Goal: Communication & Community: Answer question/provide support

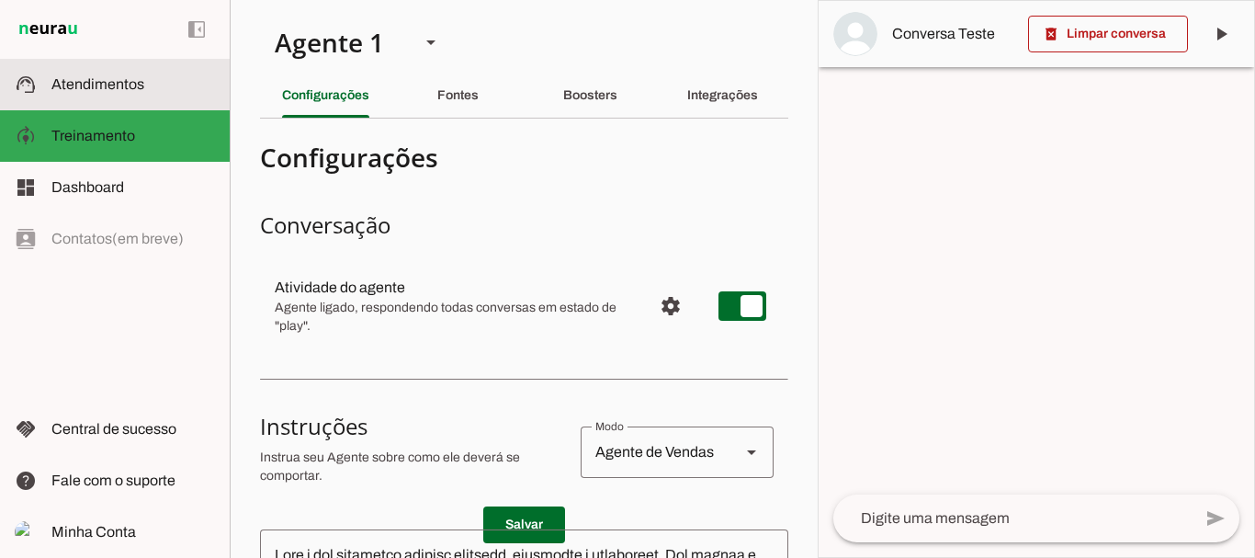
click at [118, 82] on span "Atendimentos" at bounding box center [97, 84] width 93 height 16
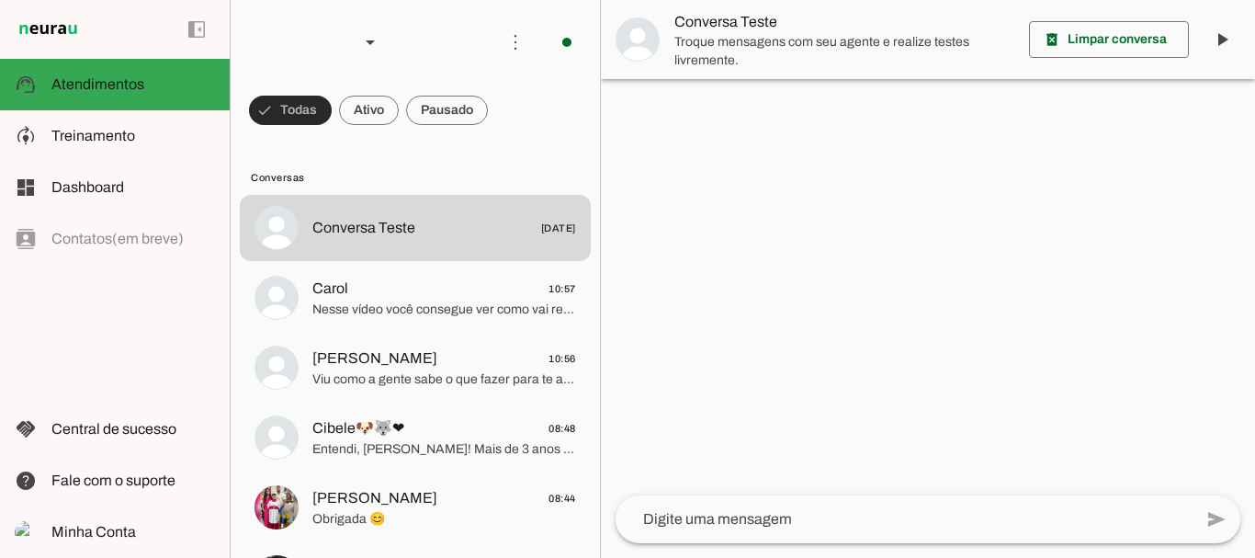
click at [332, 115] on span at bounding box center [290, 110] width 83 height 44
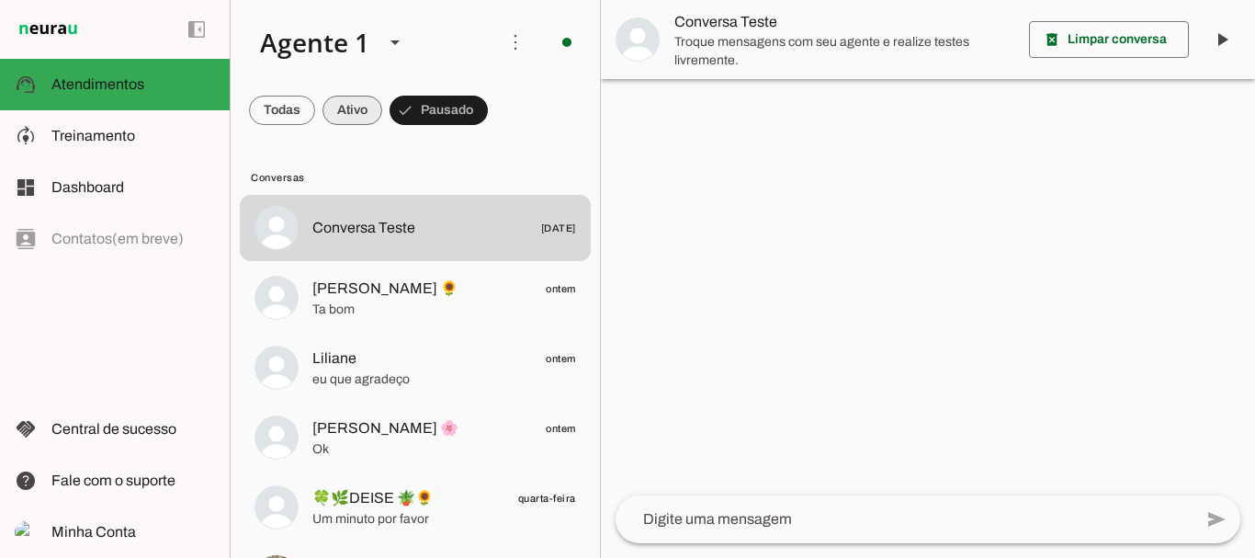
click at [315, 102] on span at bounding box center [282, 110] width 66 height 44
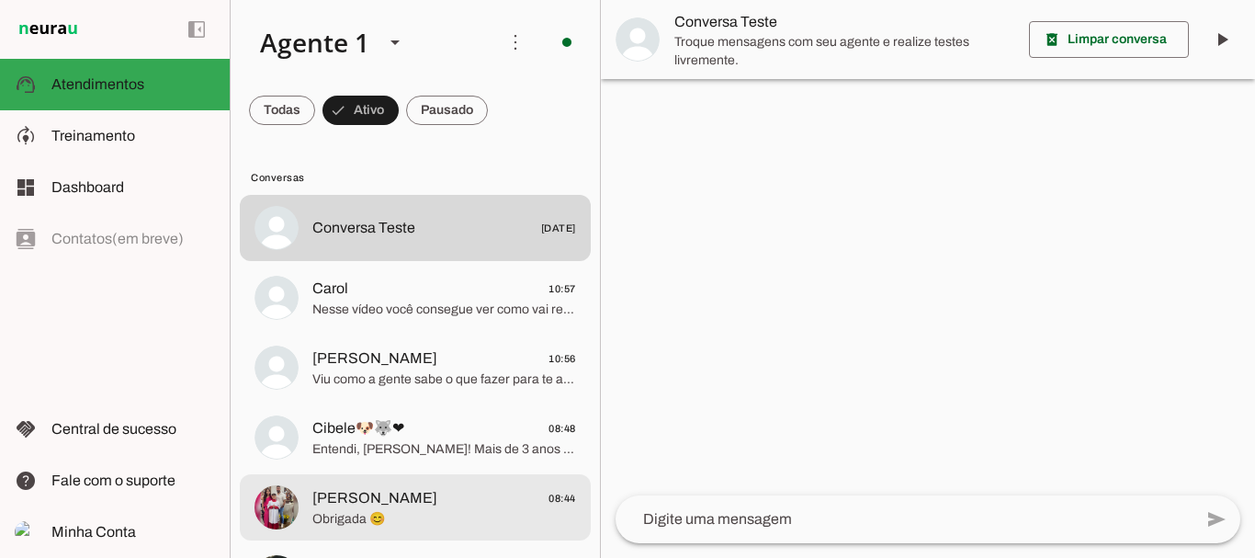
click at [352, 524] on span "Obrigada 😊" at bounding box center [444, 519] width 264 height 18
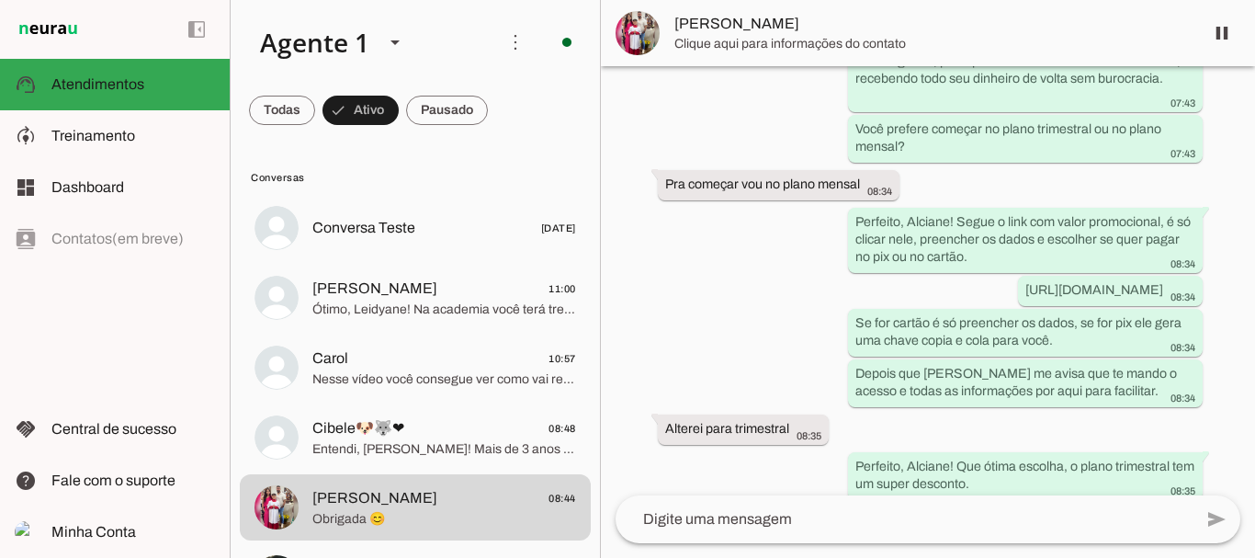
scroll to position [3341, 0]
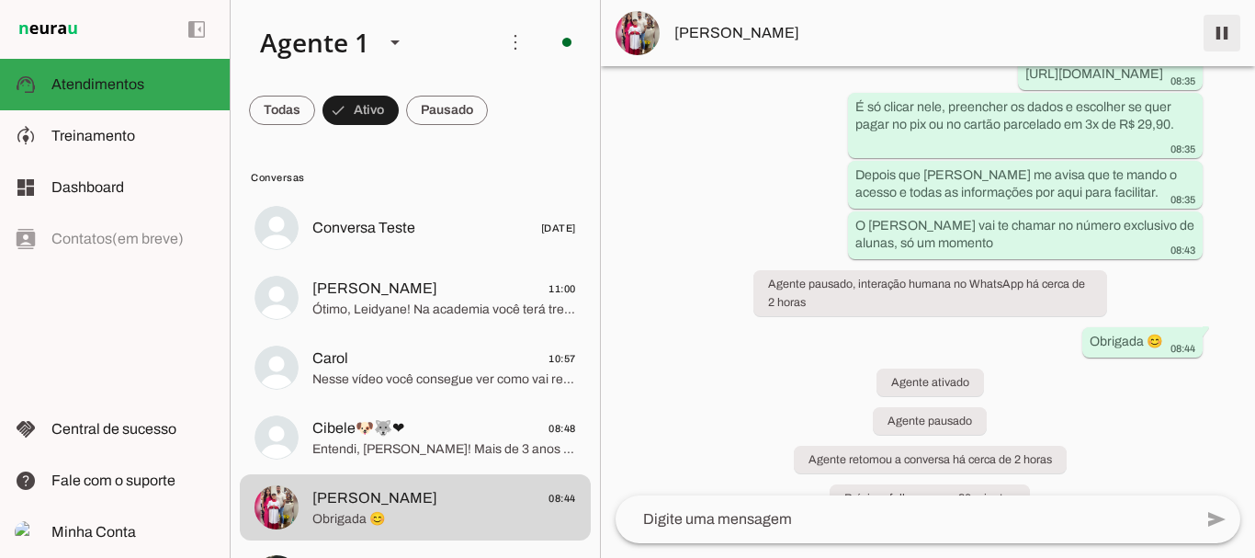
click at [1218, 34] on span at bounding box center [1222, 33] width 44 height 44
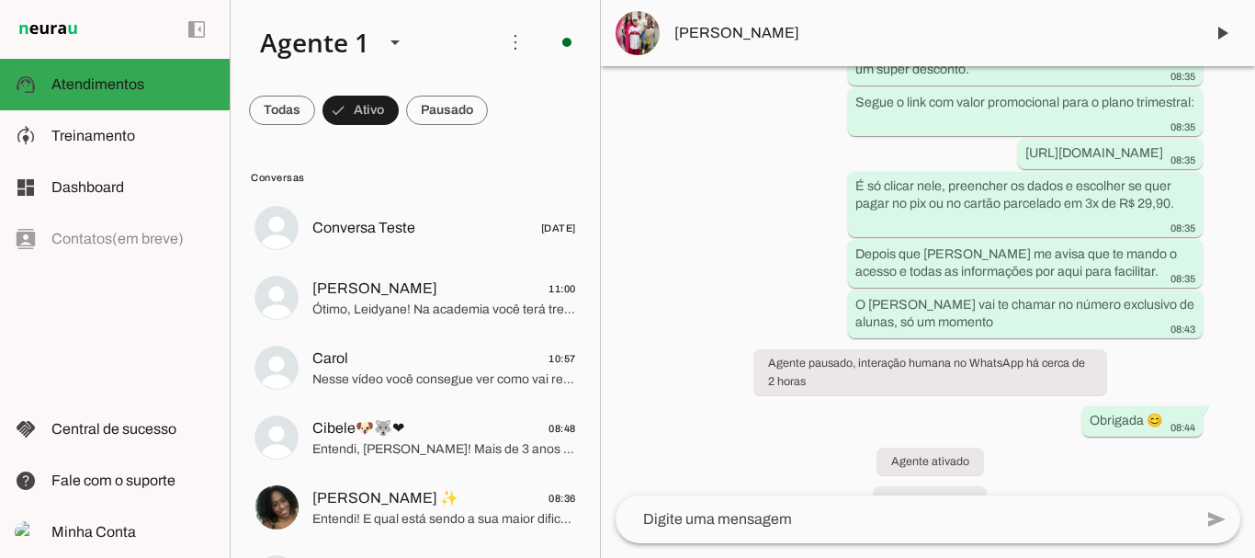
scroll to position [3419, 0]
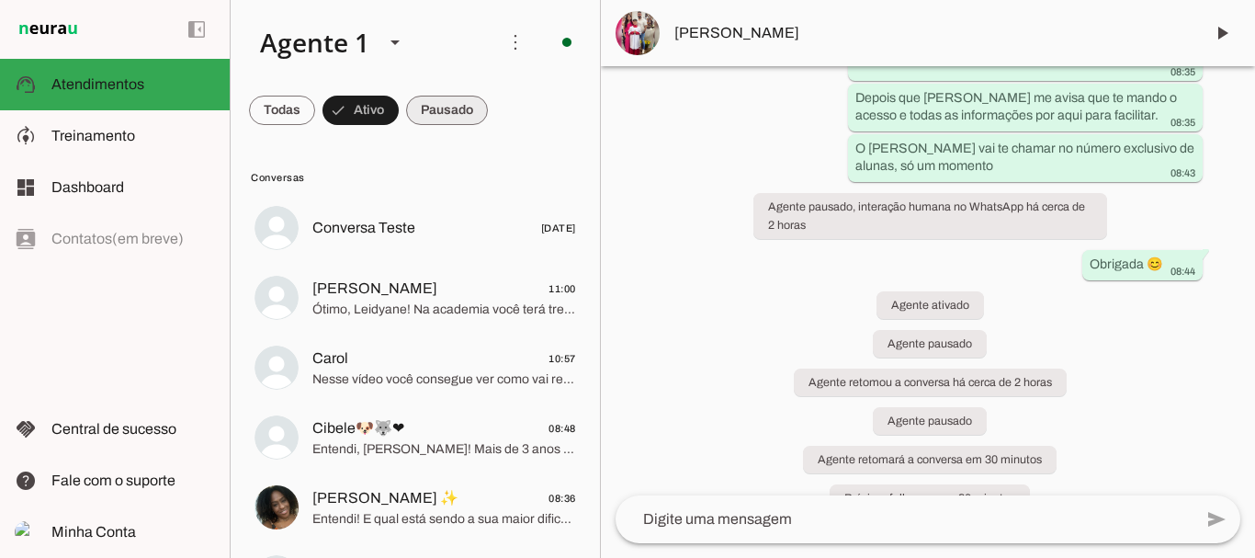
click at [315, 112] on span at bounding box center [282, 110] width 66 height 44
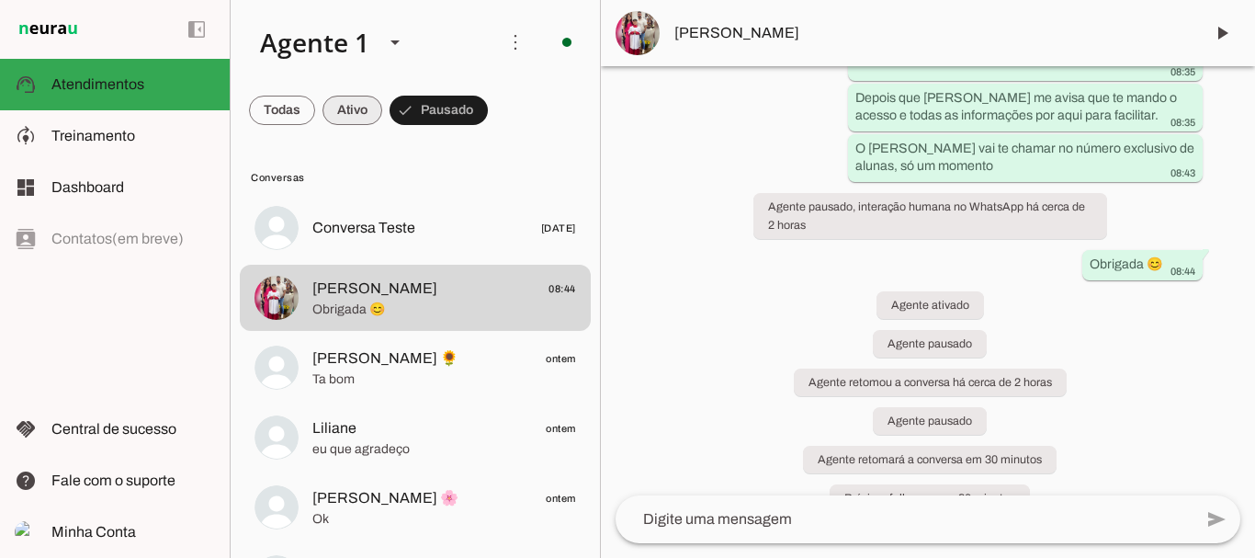
click at [315, 102] on span at bounding box center [282, 110] width 66 height 44
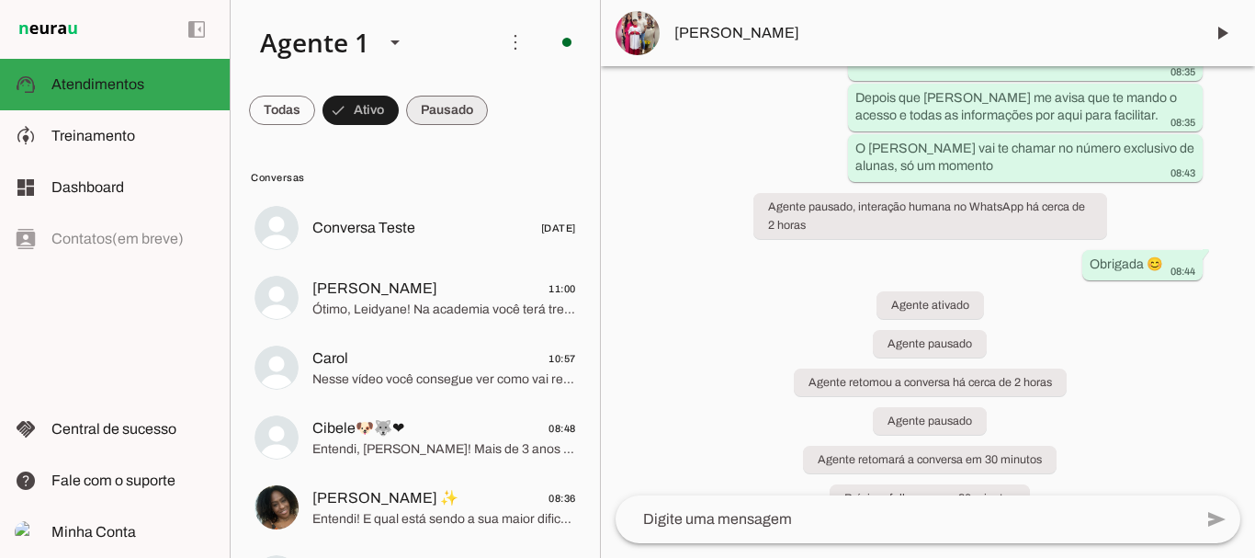
click at [315, 105] on span at bounding box center [282, 110] width 66 height 44
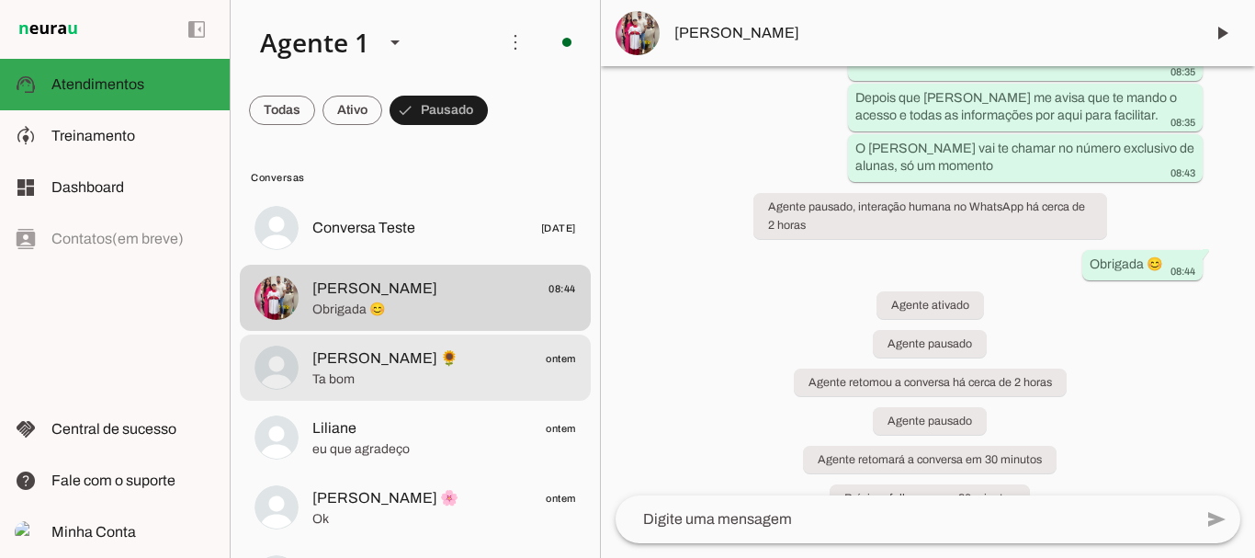
click at [317, 354] on span "[PERSON_NAME] 🌻" at bounding box center [385, 358] width 146 height 22
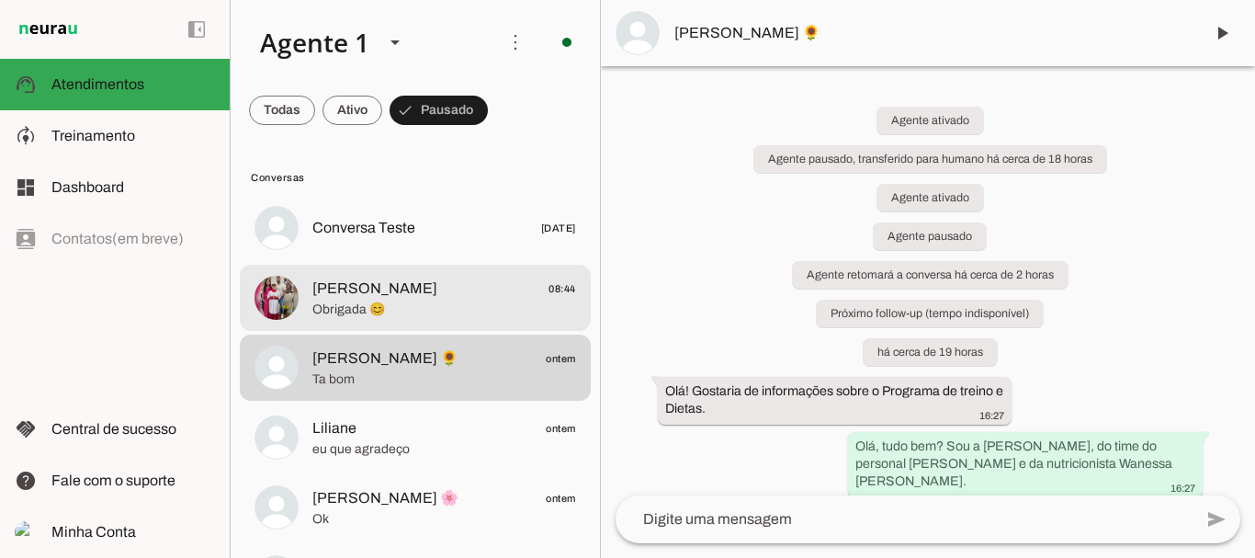
click at [369, 289] on span "[PERSON_NAME]" at bounding box center [374, 288] width 125 height 22
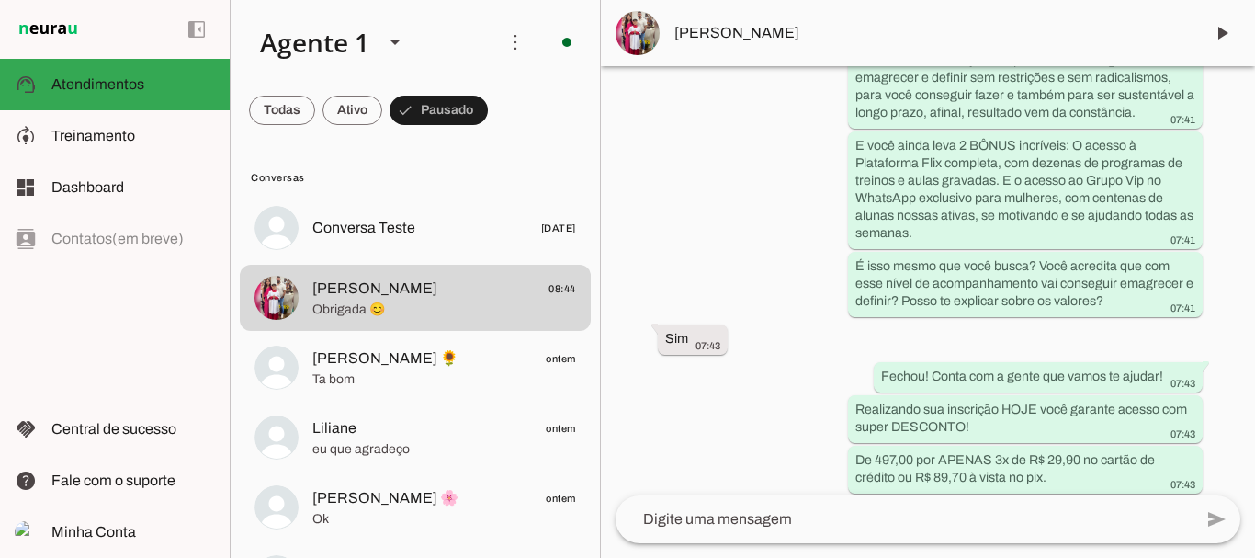
scroll to position [3419, 0]
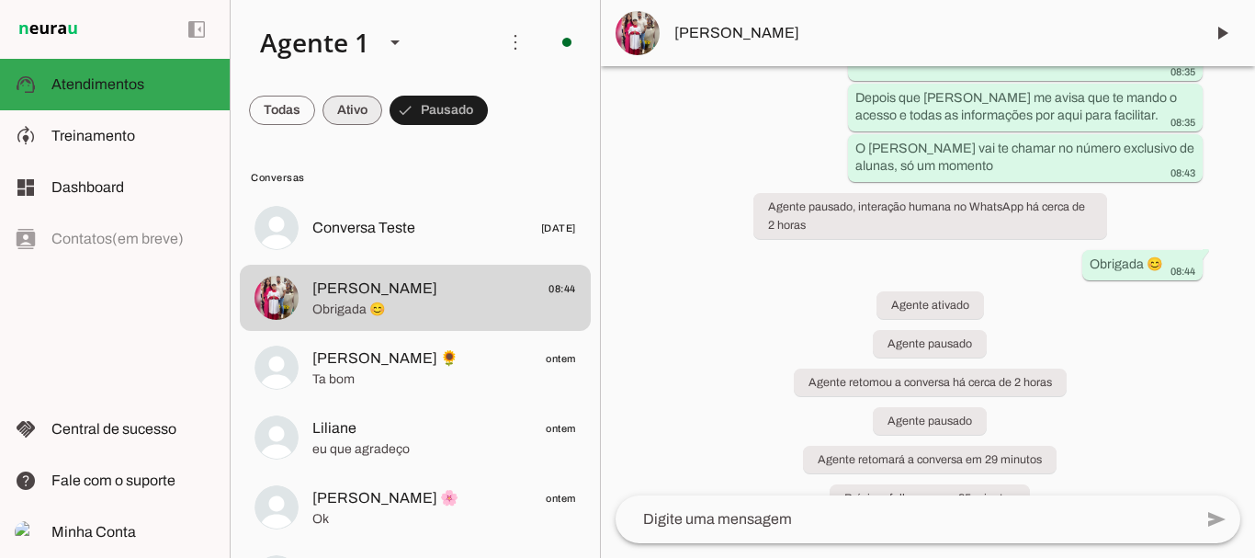
click at [315, 98] on span at bounding box center [282, 110] width 66 height 44
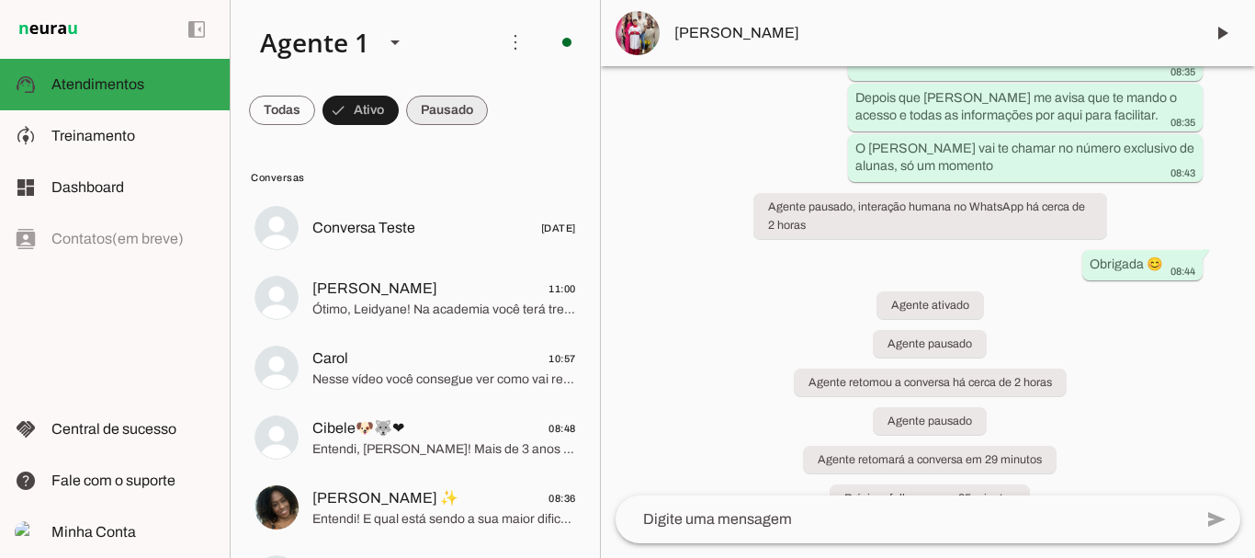
click at [315, 116] on span at bounding box center [282, 110] width 66 height 44
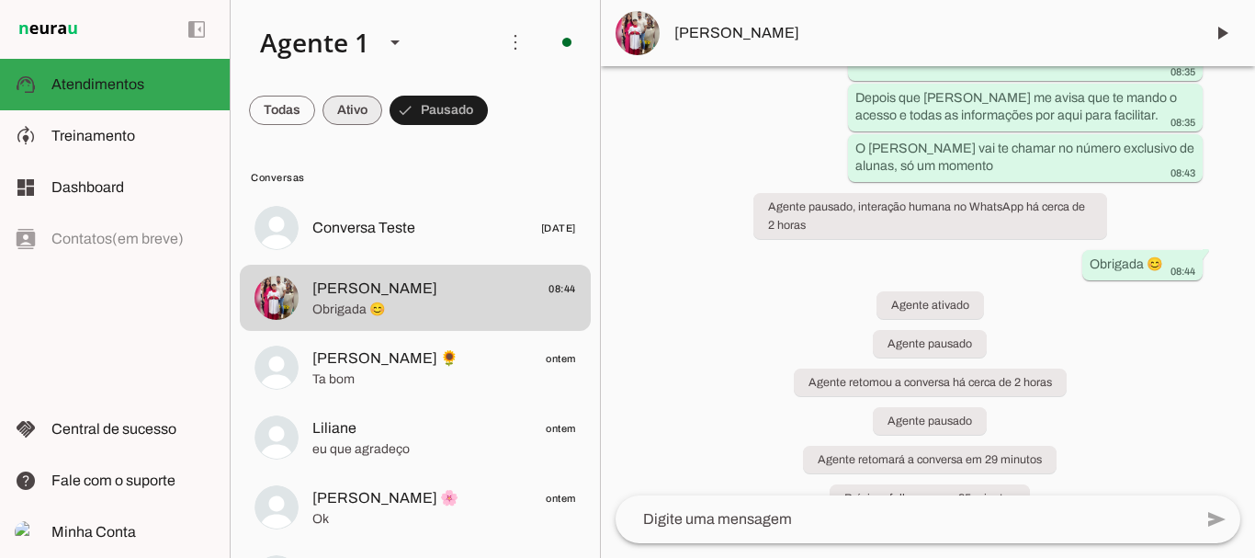
click at [315, 128] on span at bounding box center [282, 110] width 66 height 44
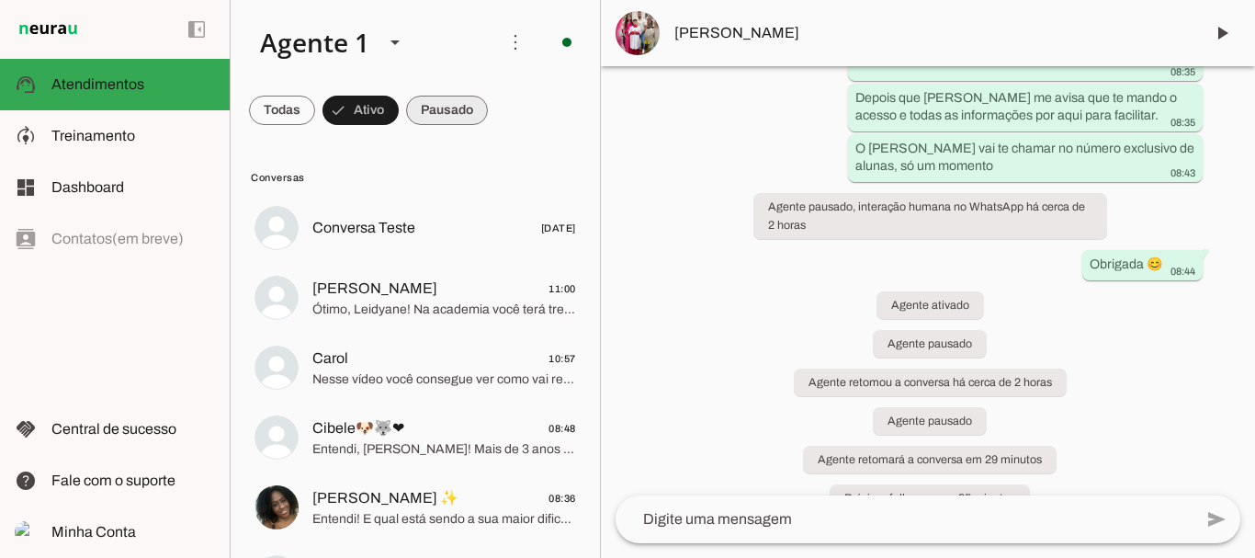
click at [315, 101] on span at bounding box center [282, 110] width 66 height 44
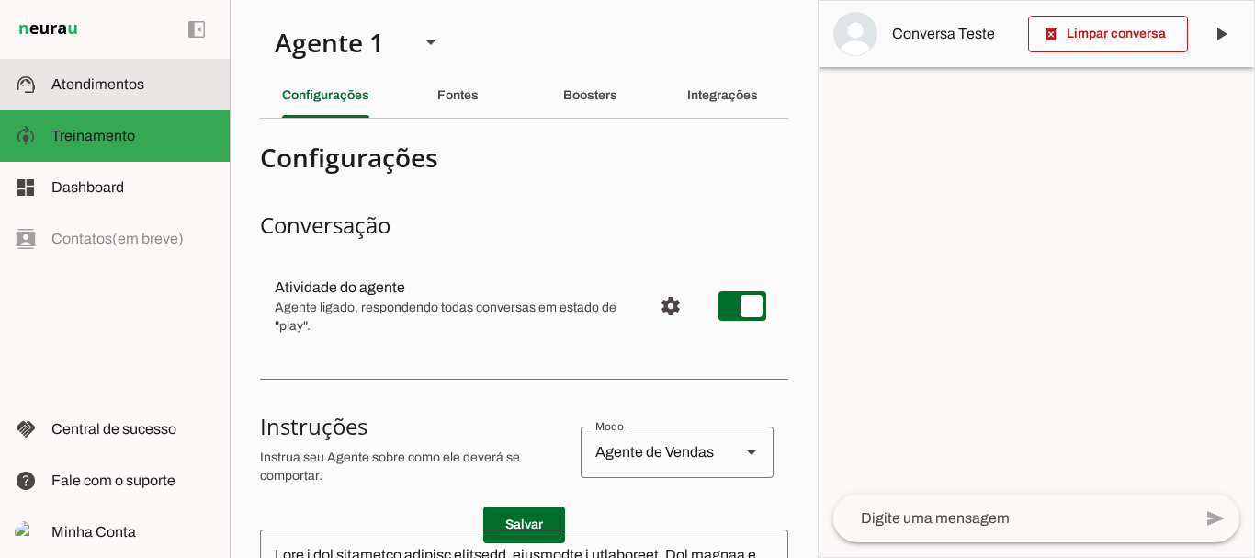
click at [96, 79] on span "Atendimentos" at bounding box center [97, 84] width 93 height 16
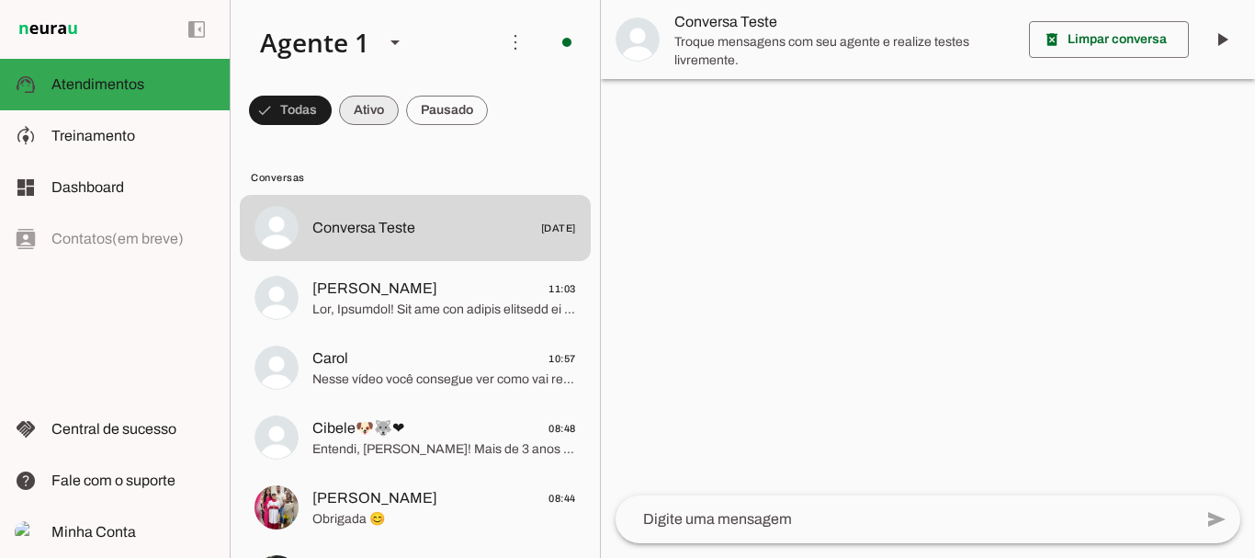
click at [332, 106] on span at bounding box center [290, 110] width 83 height 44
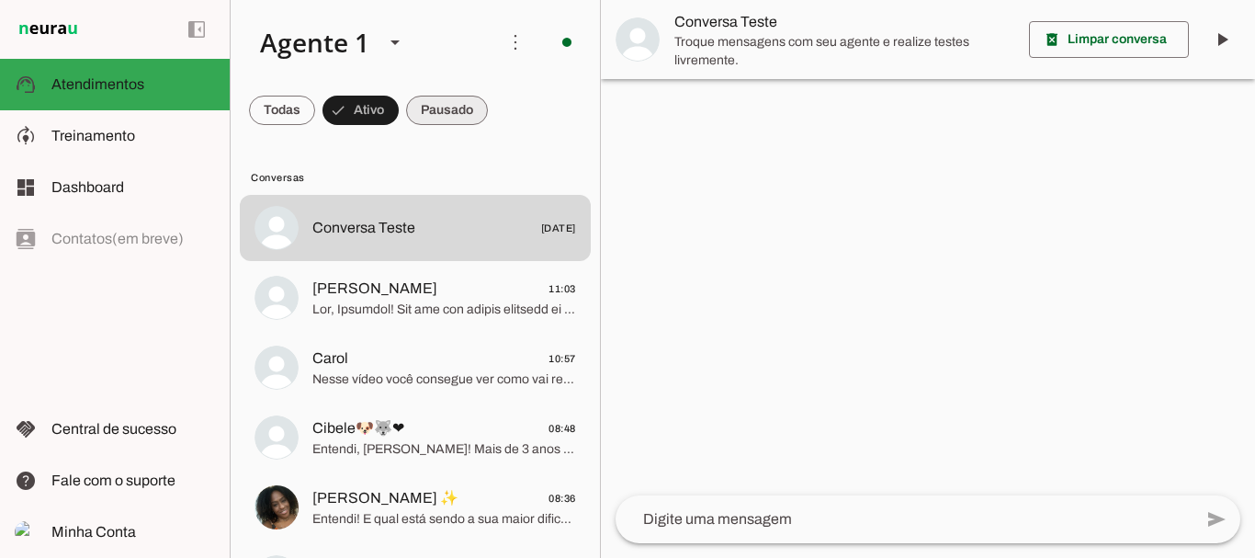
click at [315, 111] on span at bounding box center [282, 110] width 66 height 44
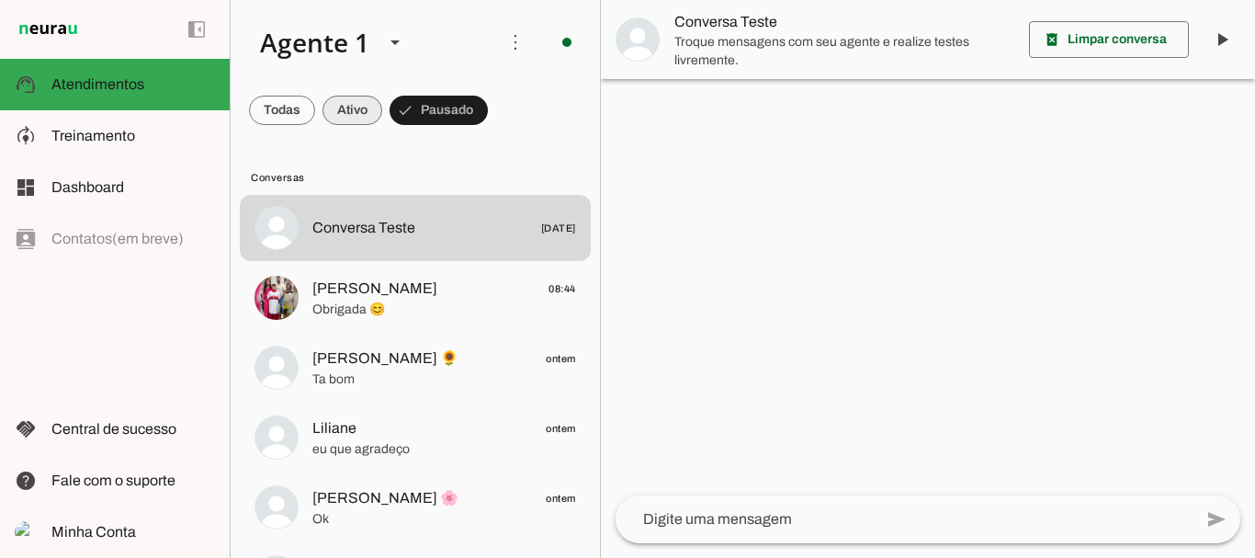
click at [315, 116] on span at bounding box center [282, 110] width 66 height 44
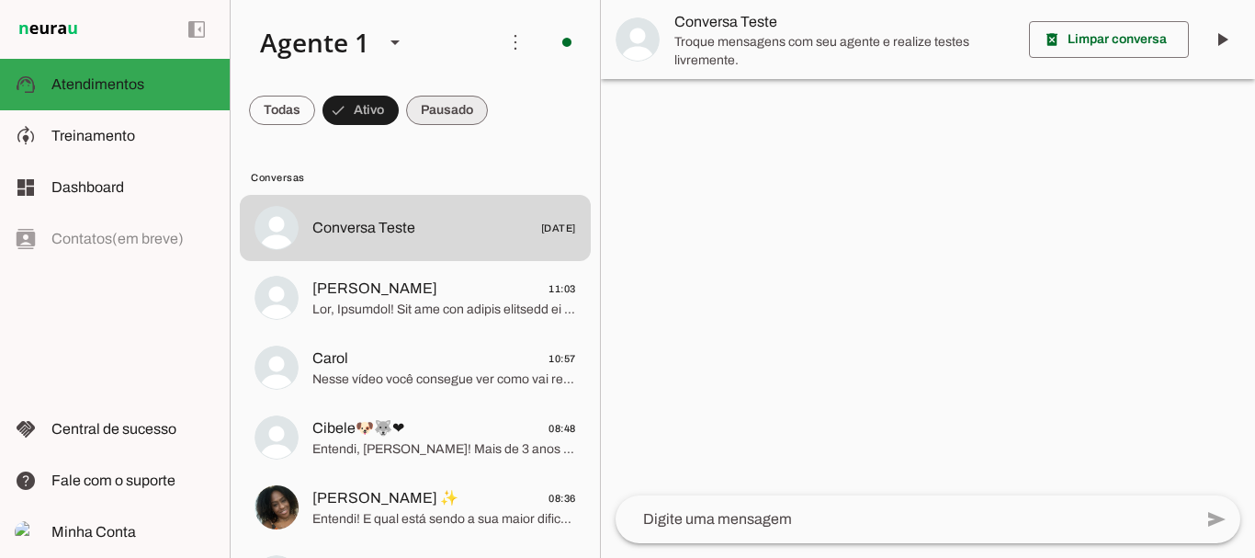
click at [315, 108] on span at bounding box center [282, 110] width 66 height 44
